Goal: Task Accomplishment & Management: Use online tool/utility

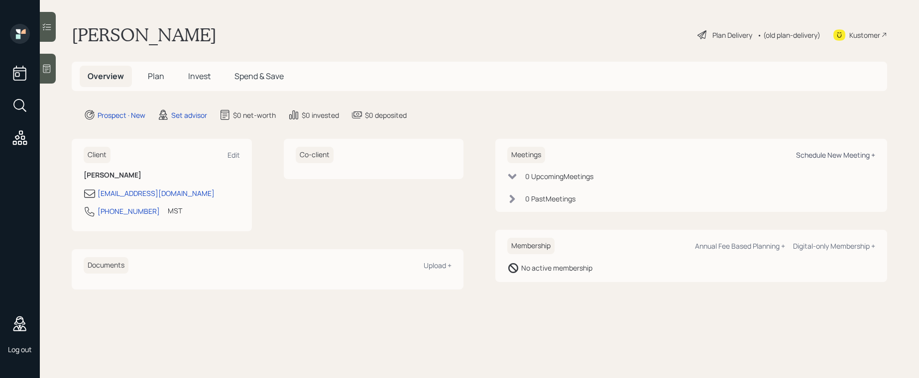
click at [849, 157] on div "Schedule New Meeting +" at bounding box center [835, 154] width 79 height 9
select select "round-[PERSON_NAME]"
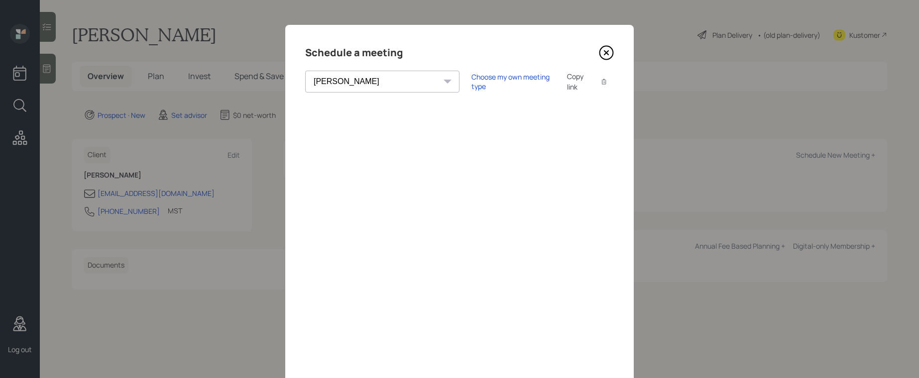
click at [600, 53] on icon at bounding box center [606, 52] width 15 height 15
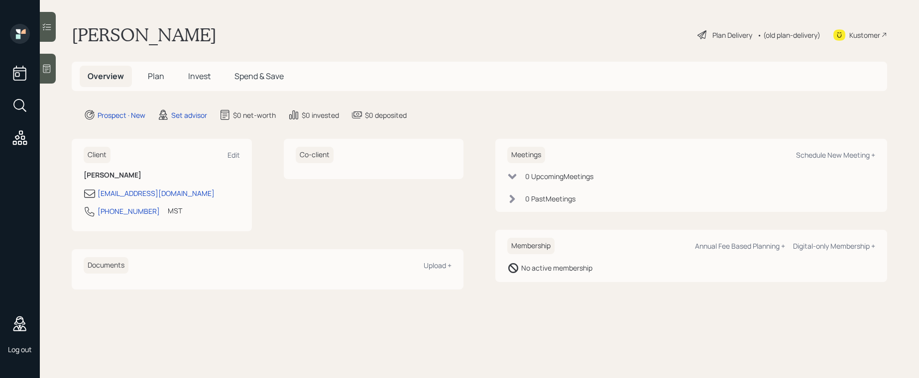
click at [50, 70] on icon at bounding box center [46, 69] width 7 height 8
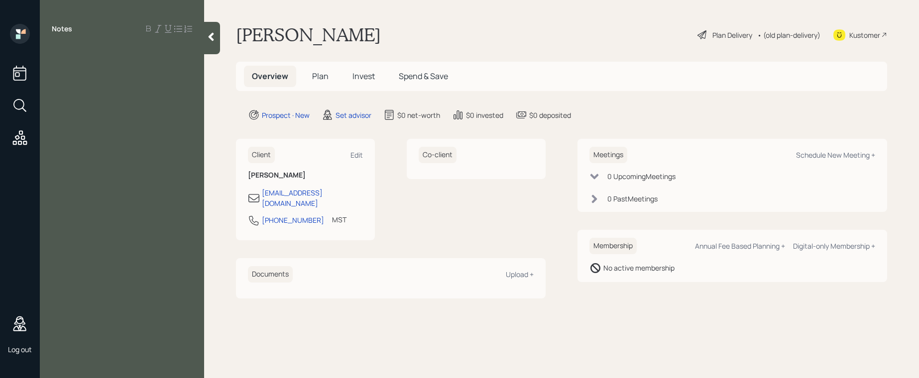
click at [93, 88] on div "Notes" at bounding box center [122, 195] width 164 height 343
drag, startPoint x: 99, startPoint y: 68, endPoint x: 99, endPoint y: 60, distance: 8.0
click at [99, 67] on div "Notes" at bounding box center [122, 195] width 164 height 343
click at [98, 47] on div at bounding box center [122, 51] width 140 height 11
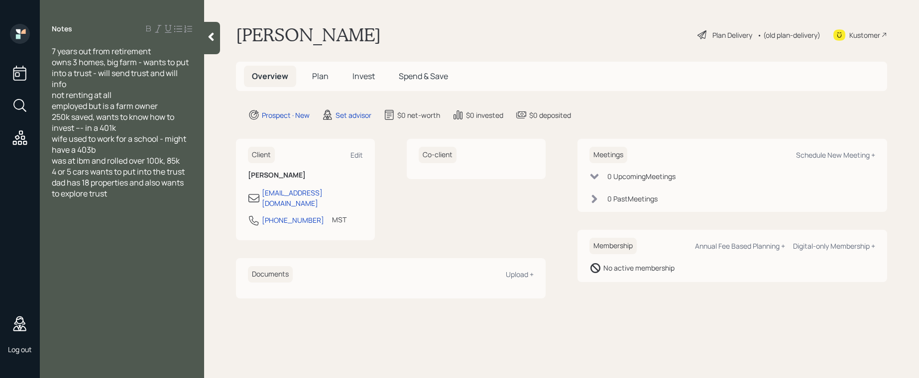
click at [215, 36] on icon at bounding box center [211, 37] width 10 height 10
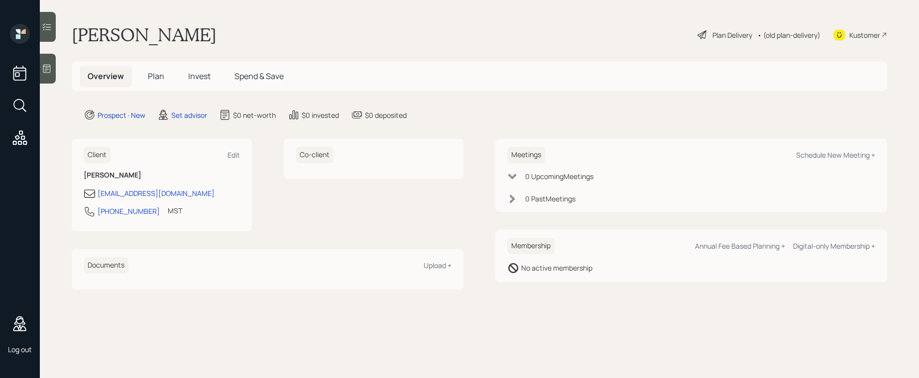
click at [48, 71] on icon at bounding box center [47, 69] width 10 height 10
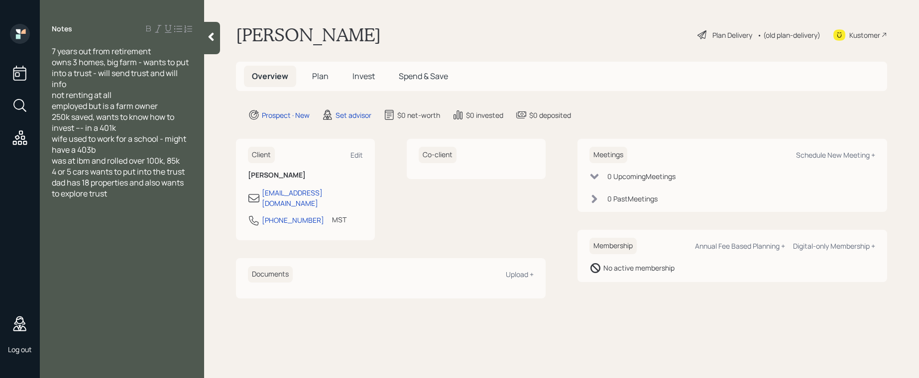
click at [212, 34] on icon at bounding box center [211, 37] width 5 height 8
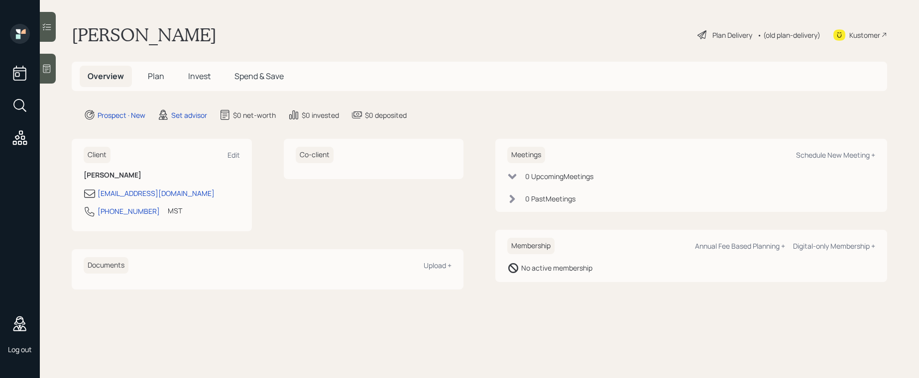
click at [52, 69] on div at bounding box center [48, 69] width 16 height 30
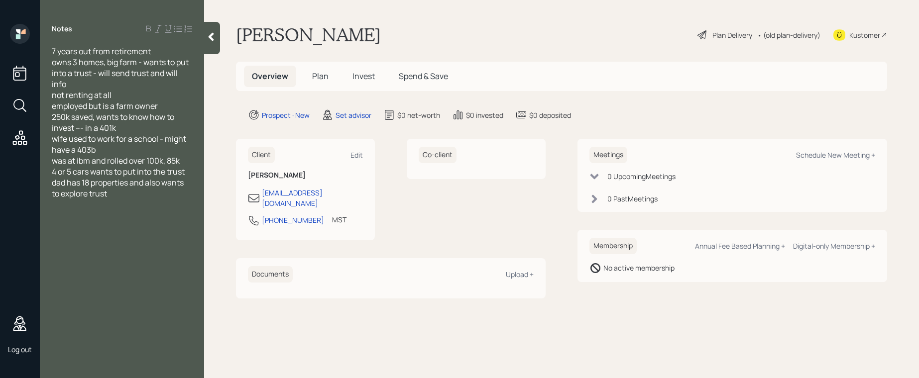
click at [213, 31] on div at bounding box center [212, 38] width 16 height 32
